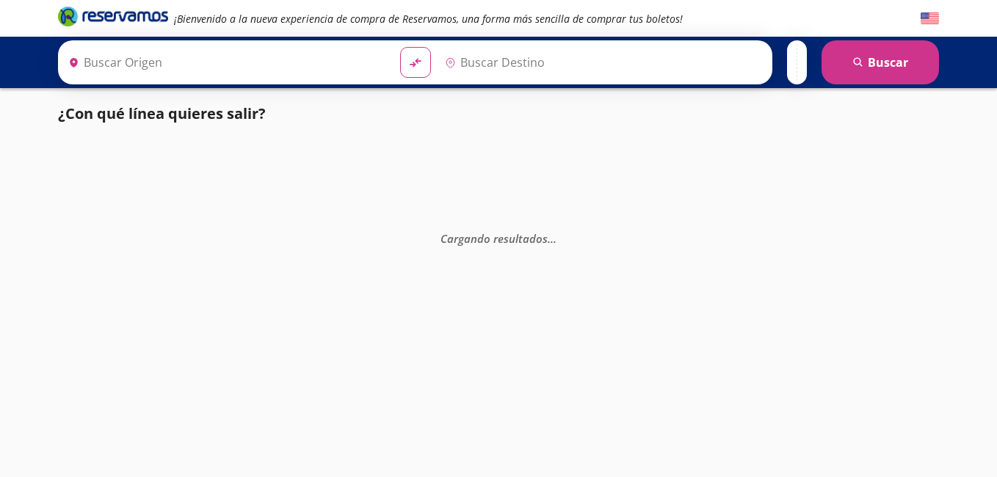
type input "[GEOGRAPHIC_DATA], [GEOGRAPHIC_DATA]"
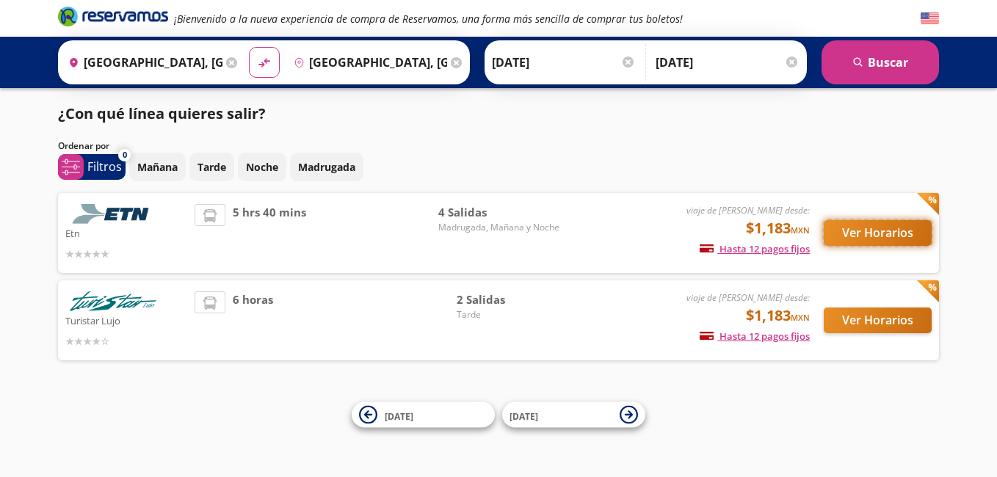
click at [856, 233] on button "Ver Horarios" at bounding box center [878, 233] width 108 height 26
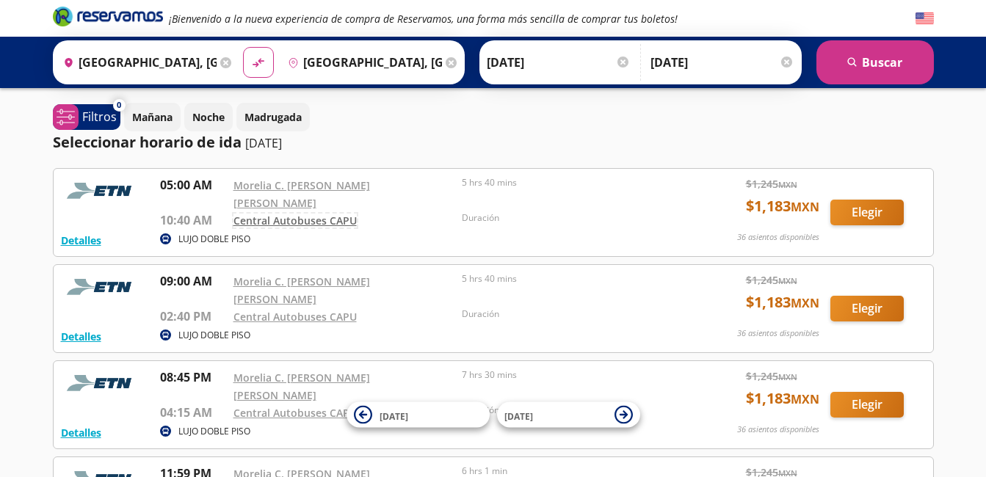
click at [314, 214] on link "Central Autobuses CAPU" at bounding box center [294, 221] width 123 height 14
click at [267, 186] on link "Morelia C. [PERSON_NAME] [PERSON_NAME]" at bounding box center [301, 194] width 137 height 32
click at [162, 120] on p "Mañana" at bounding box center [152, 116] width 40 height 15
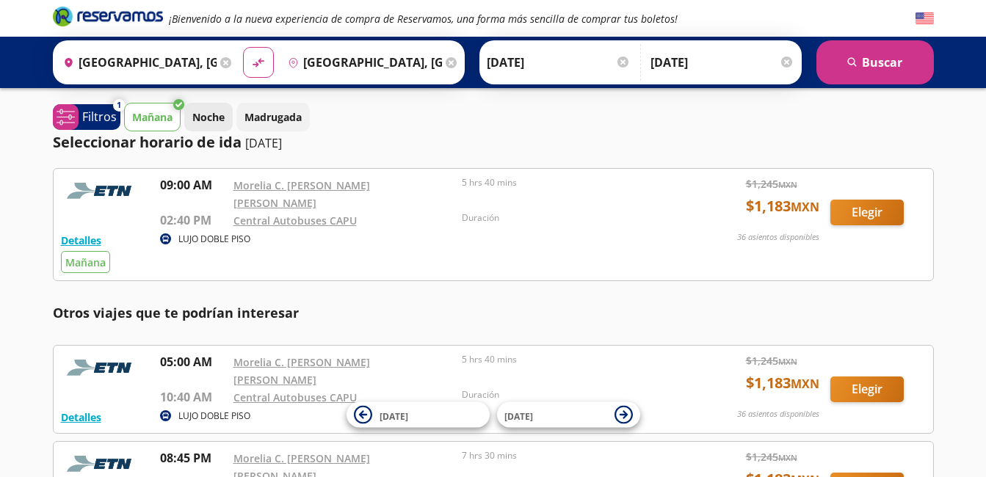
click at [196, 117] on p "Noche" at bounding box center [208, 116] width 32 height 15
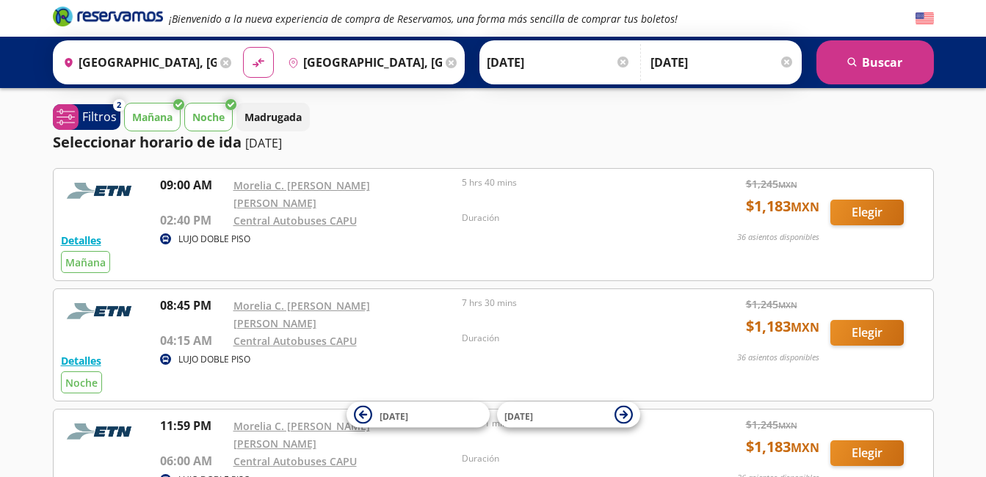
click at [175, 115] on button "Mañana" at bounding box center [152, 117] width 57 height 29
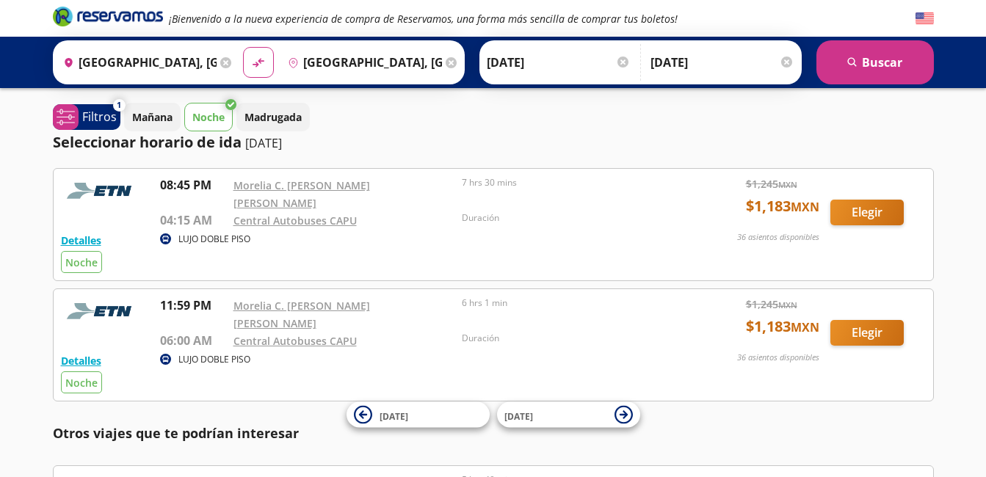
click at [218, 101] on div "¡Bienvenido a la nueva experiencia de compra de Reservamos, una forma más senci…" at bounding box center [493, 394] width 986 height 788
click at [208, 113] on p "Noche" at bounding box center [208, 116] width 32 height 15
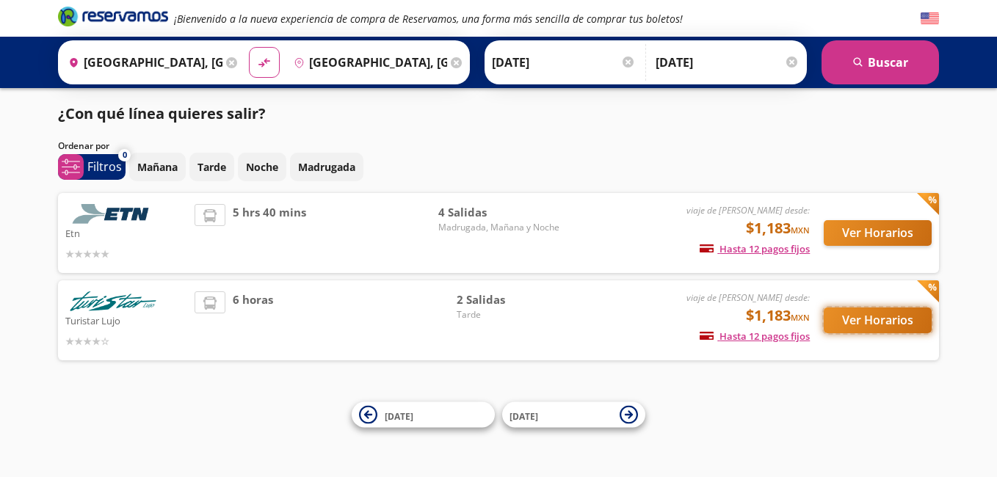
click at [862, 323] on button "Ver Horarios" at bounding box center [878, 321] width 108 height 26
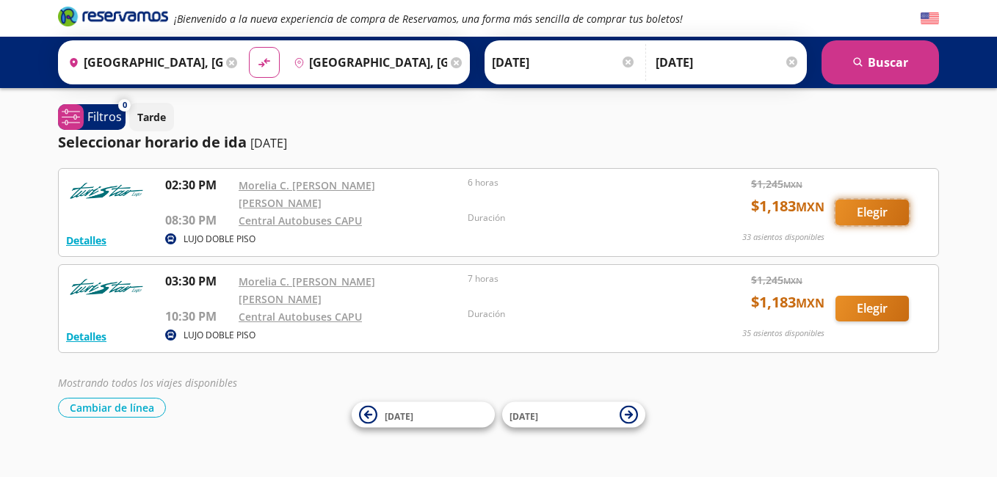
click at [864, 206] on button "Elegir" at bounding box center [871, 213] width 73 height 26
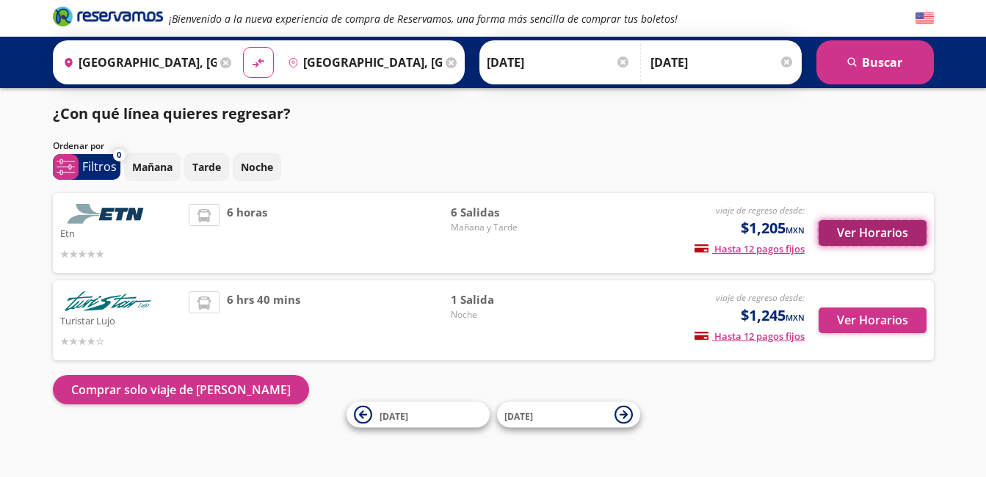
click at [859, 238] on button "Ver Horarios" at bounding box center [872, 233] width 108 height 26
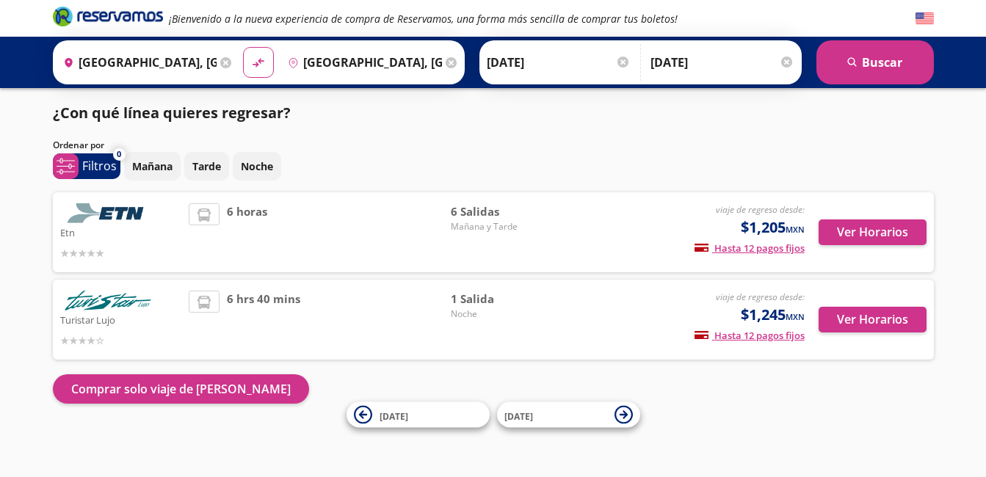
scroll to position [1, 0]
click at [854, 322] on button "Ver Horarios" at bounding box center [872, 320] width 108 height 26
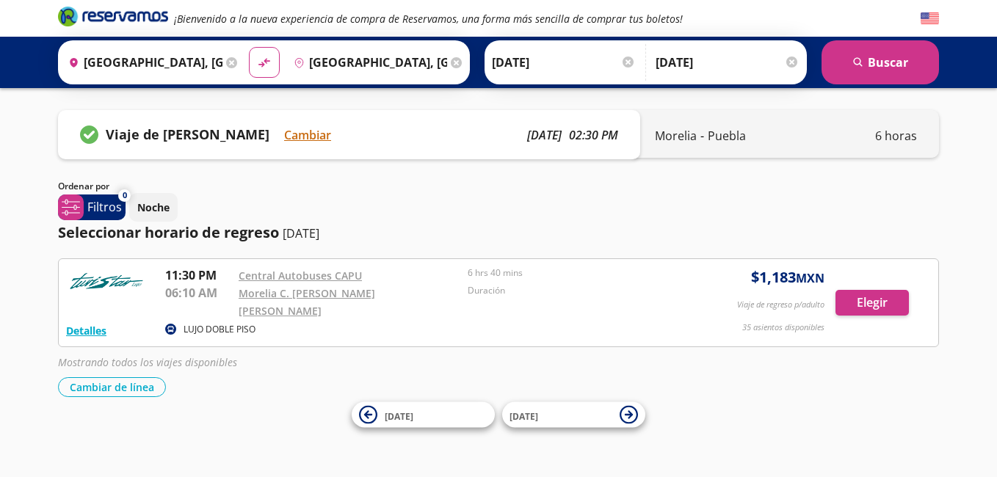
click at [172, 326] on icon at bounding box center [170, 329] width 7 height 7
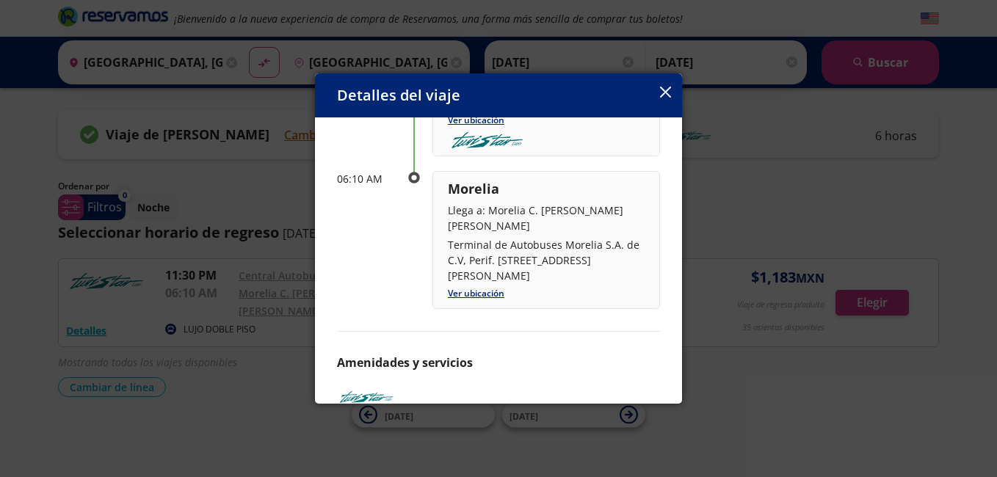
scroll to position [277, 0]
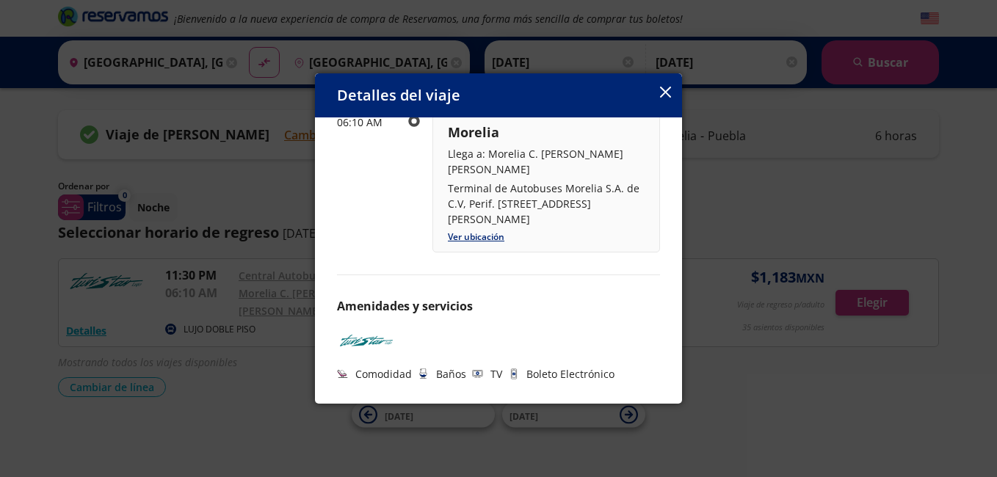
click at [665, 100] on button "button" at bounding box center [665, 93] width 11 height 18
